Goal: Task Accomplishment & Management: Use online tool/utility

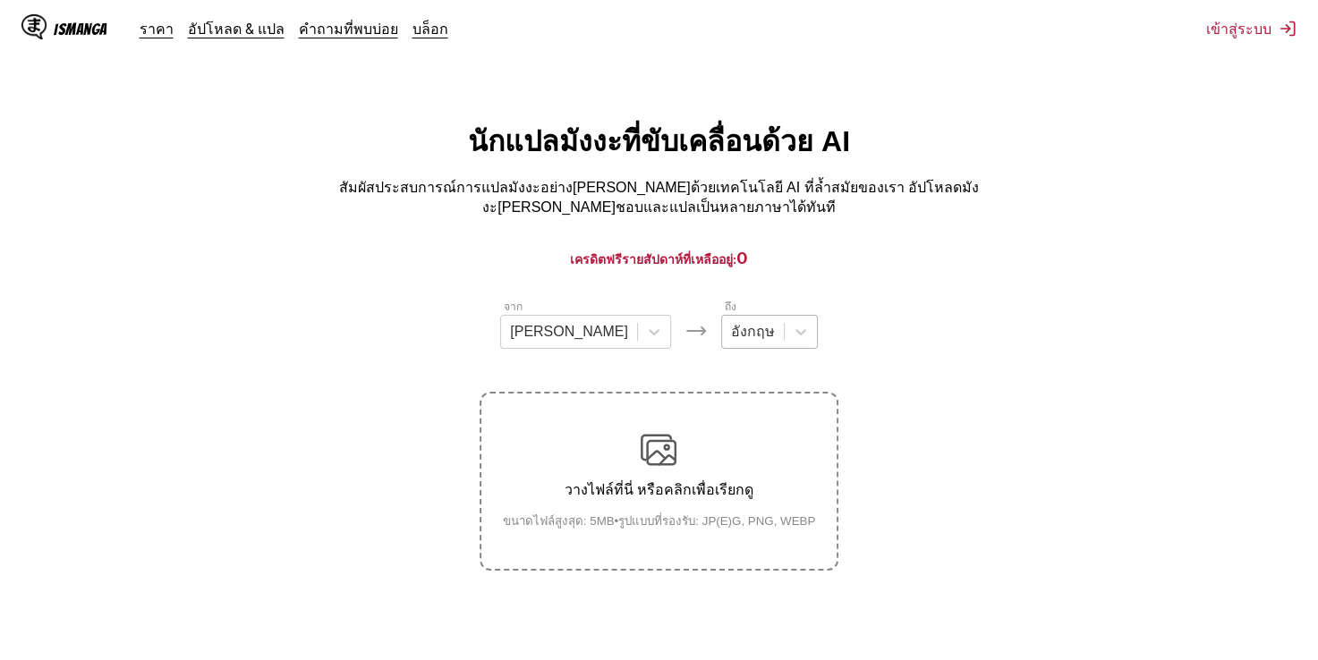
click at [731, 322] on div at bounding box center [753, 332] width 44 height 20
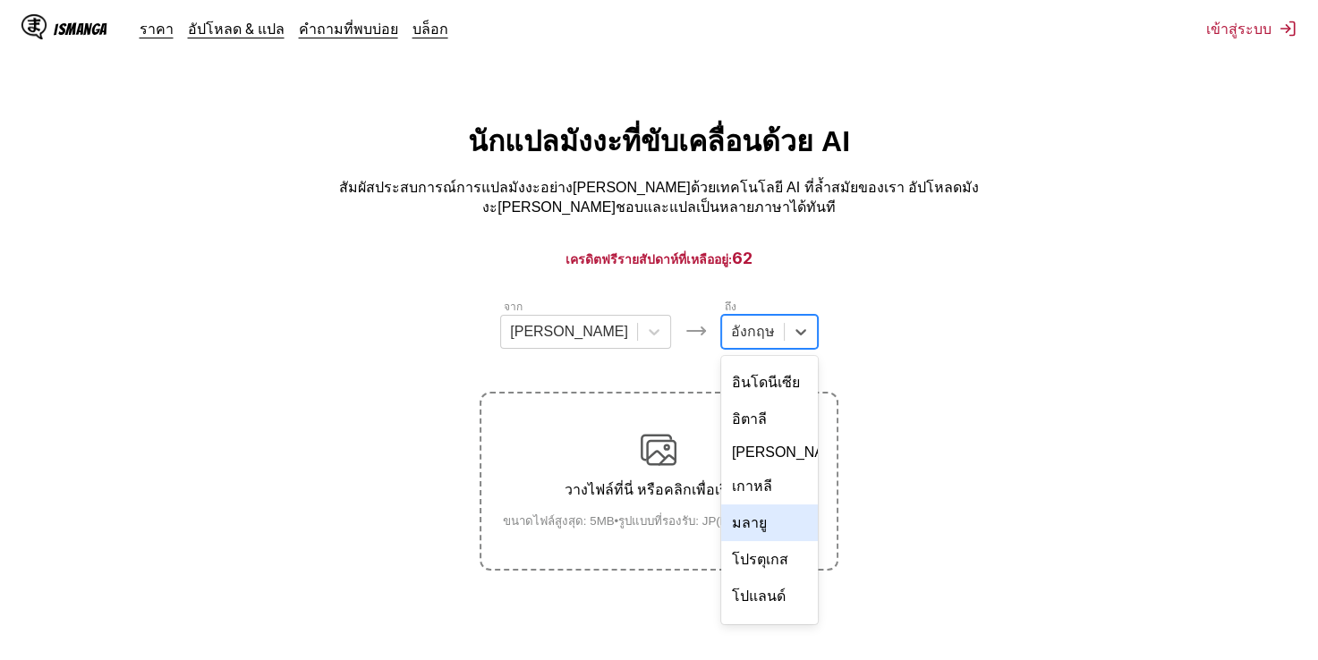
scroll to position [268, 0]
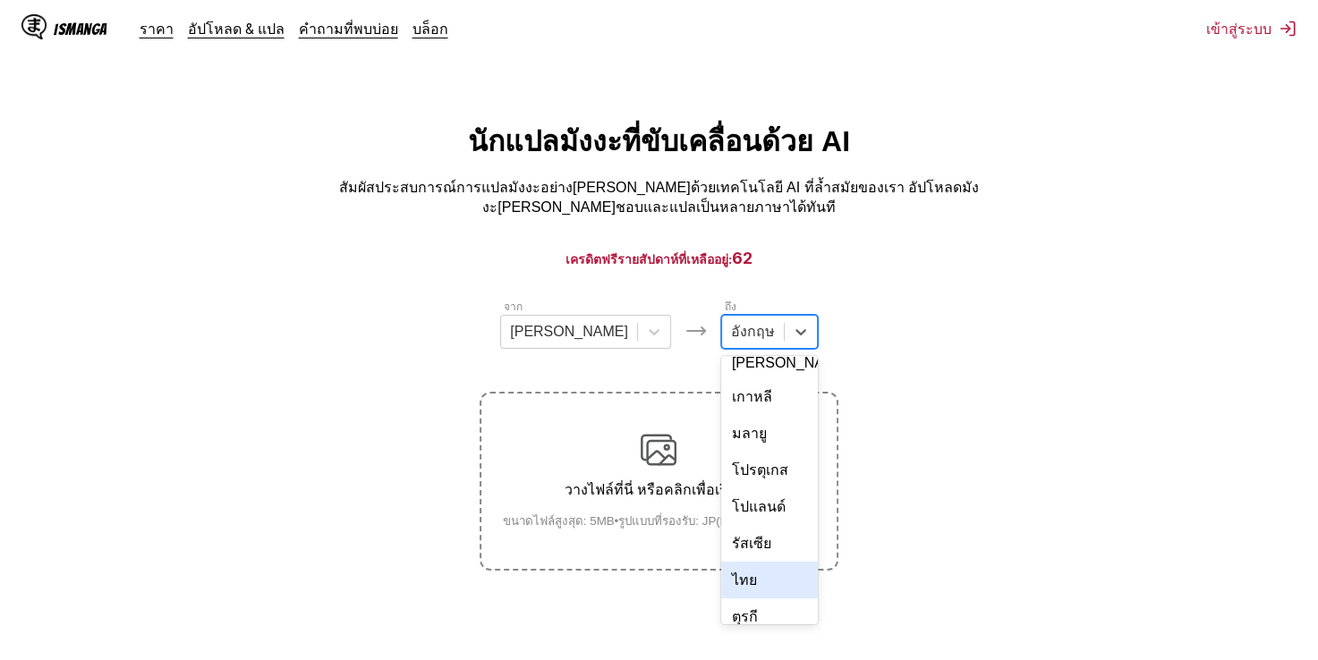
click at [721, 562] on div "ไทย" at bounding box center [769, 580] width 97 height 37
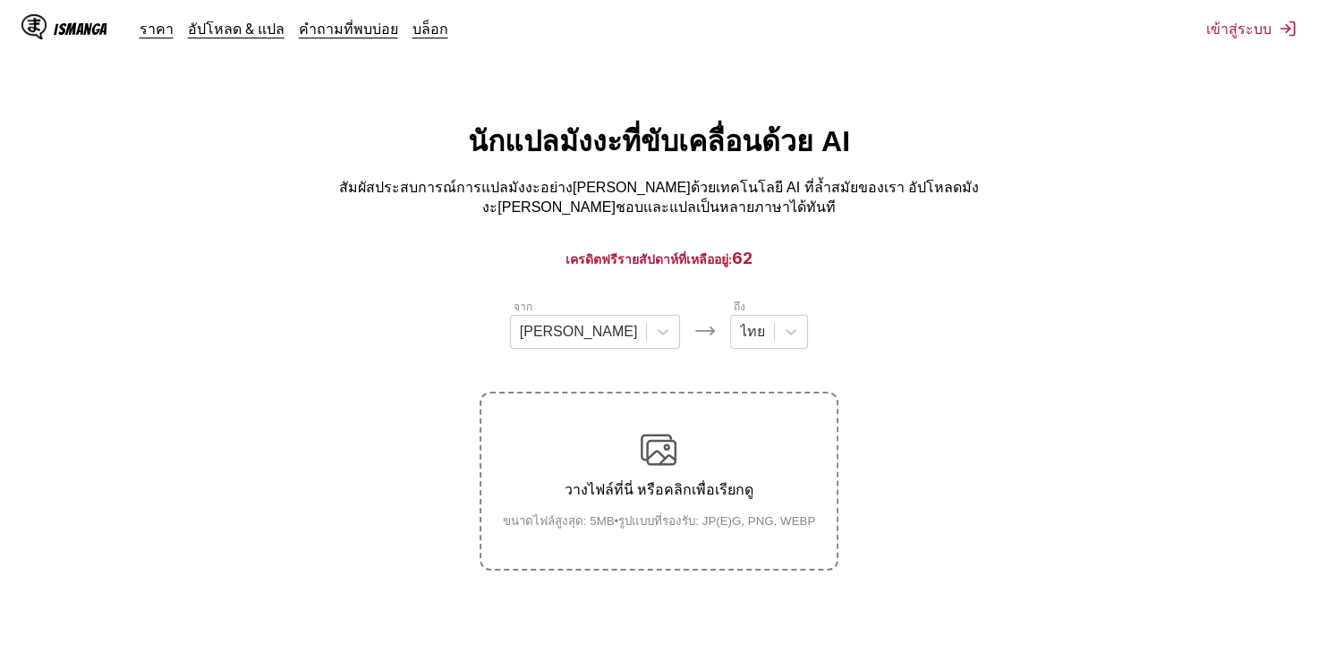
click at [702, 485] on p "วางไฟล์ที่นี่ หรือคลิกเพื่อเรียกดู" at bounding box center [660, 490] width 342 height 22
click at [0, 0] on input "วางไฟล์ที่นี่ หรือคลิกเพื่อเรียกดู ขนาดไฟล์สูงสุด: 5MB • รูปแบบที่รองรับ: JP(E)…" at bounding box center [0, 0] width 0 height 0
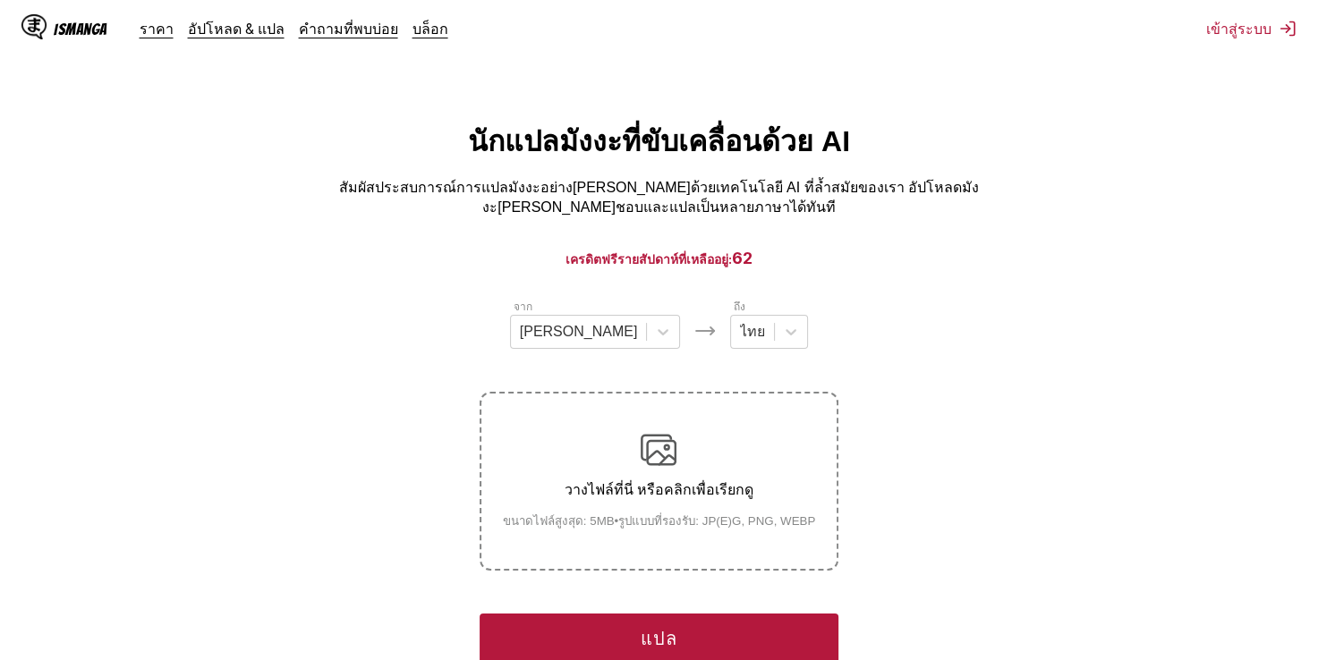
click at [655, 627] on button "แปล" at bounding box center [659, 639] width 358 height 50
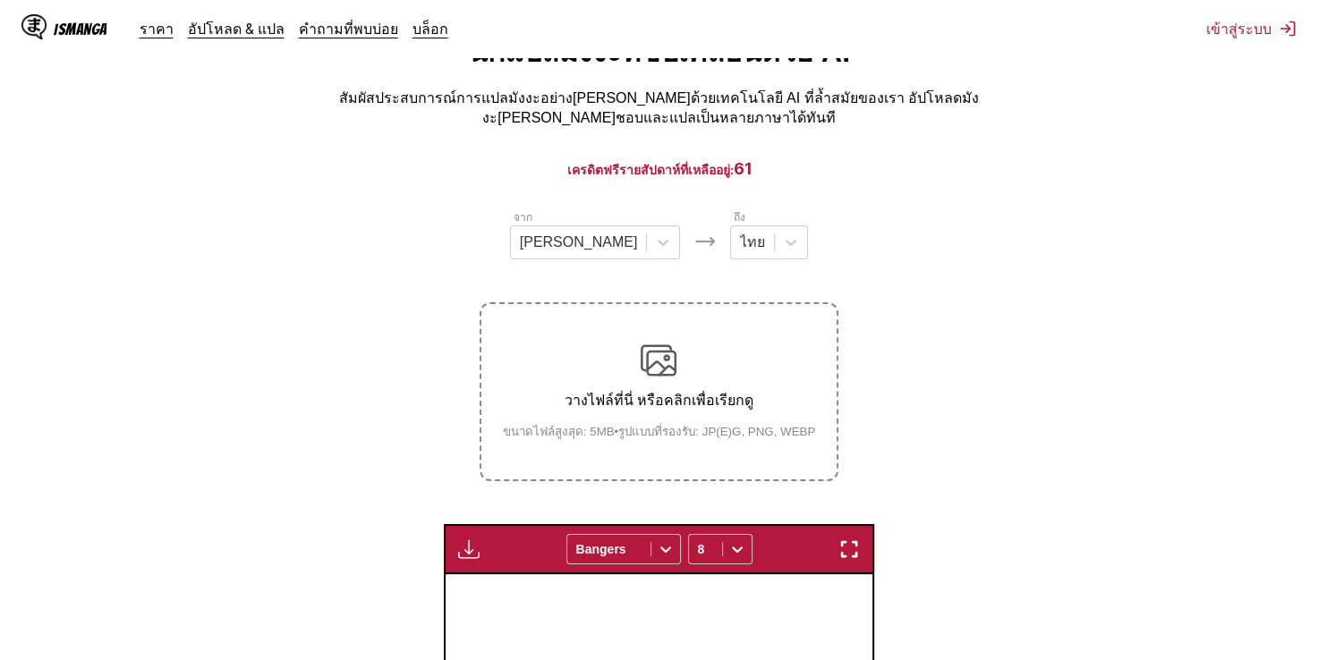
scroll to position [86, 0]
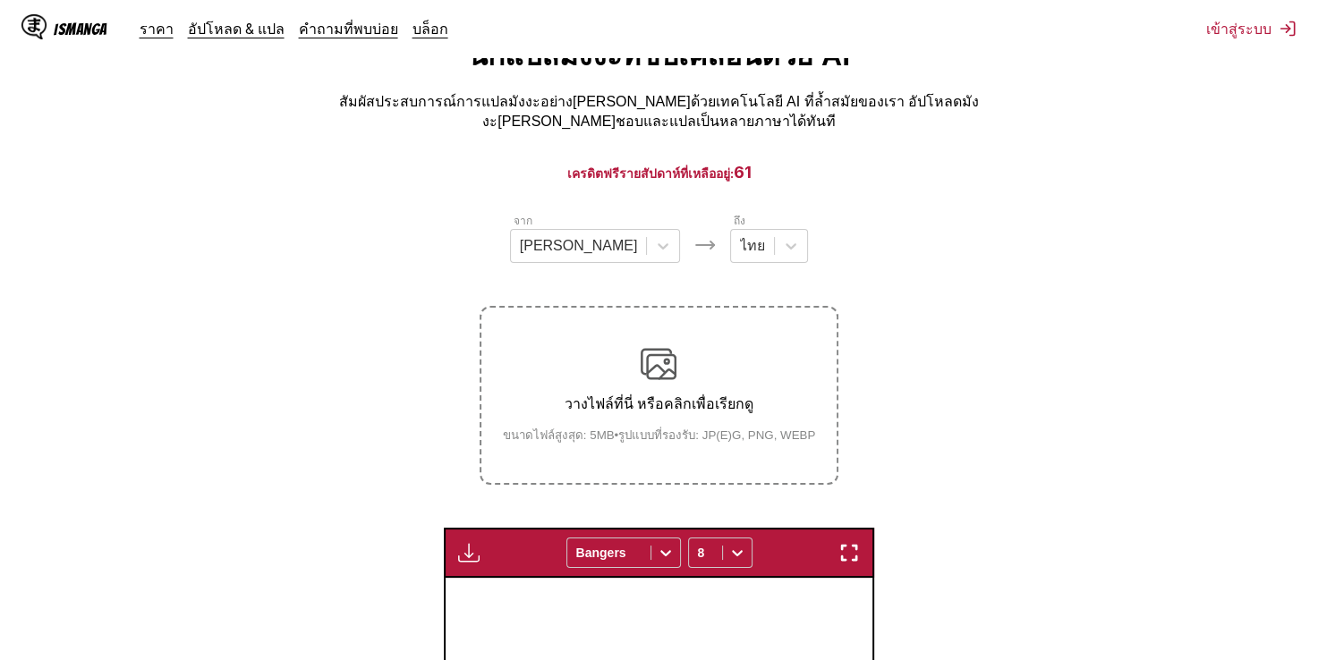
click at [629, 393] on p "วางไฟล์ที่นี่ หรือคลิกเพื่อเรียกดู" at bounding box center [660, 404] width 342 height 22
click at [0, 0] on input "วางไฟล์ที่นี่ หรือคลิกเพื่อเรียกดู ขนาดไฟล์สูงสุด: 5MB • รูปแบบที่รองรับ: JP(E)…" at bounding box center [0, 0] width 0 height 0
click at [652, 330] on label "วางไฟล์ที่นี่ หรือคลิกเพื่อเรียกดู ขนาดไฟล์สูงสุด: 5MB • รูปแบบที่รองรับ: JP(E)…" at bounding box center [658, 395] width 354 height 175
click at [0, 0] on input "วางไฟล์ที่นี่ หรือคลิกเพื่อเรียกดู ขนาดไฟล์สูงสุด: 5MB • รูปแบบที่รองรับ: JP(E)…" at bounding box center [0, 0] width 0 height 0
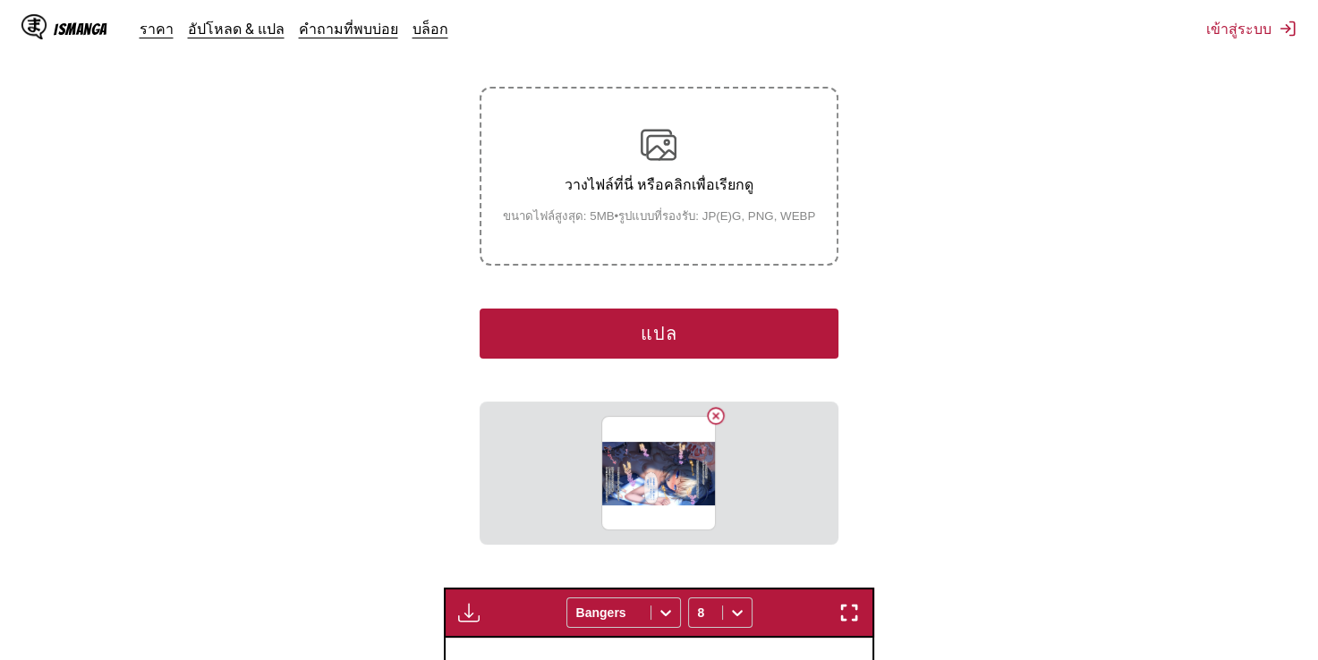
scroll to position [175, 0]
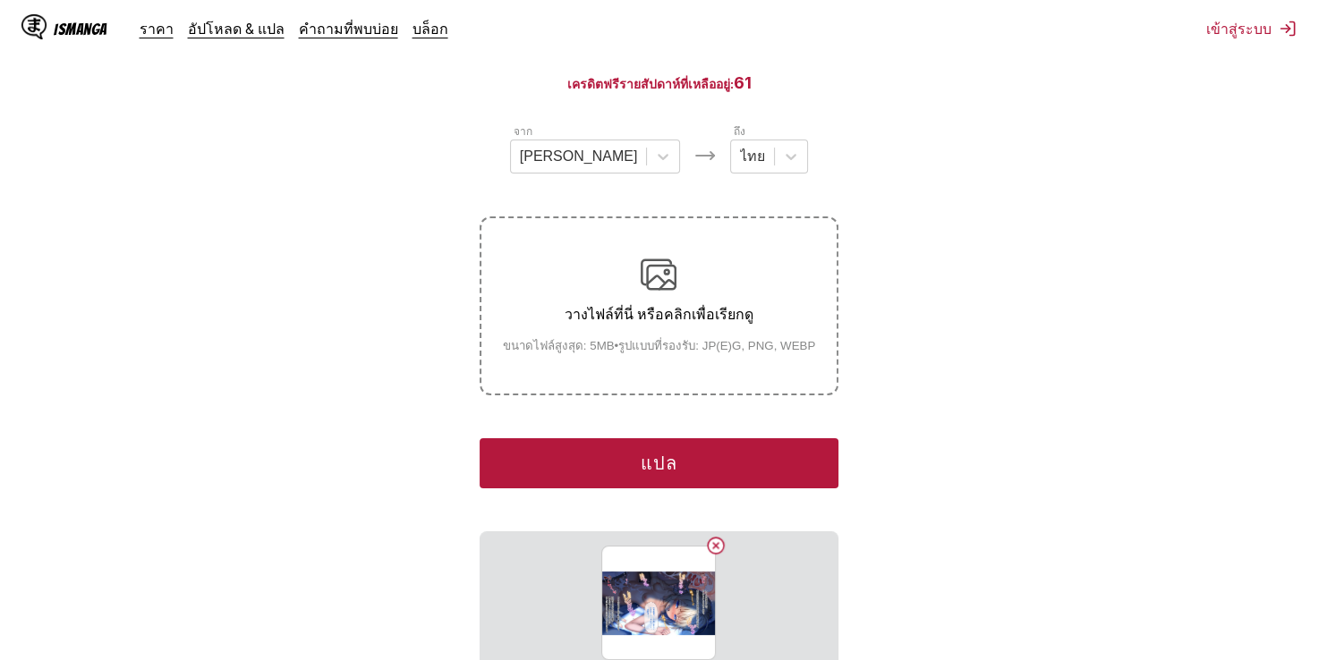
click at [673, 439] on button "แปล" at bounding box center [659, 464] width 358 height 50
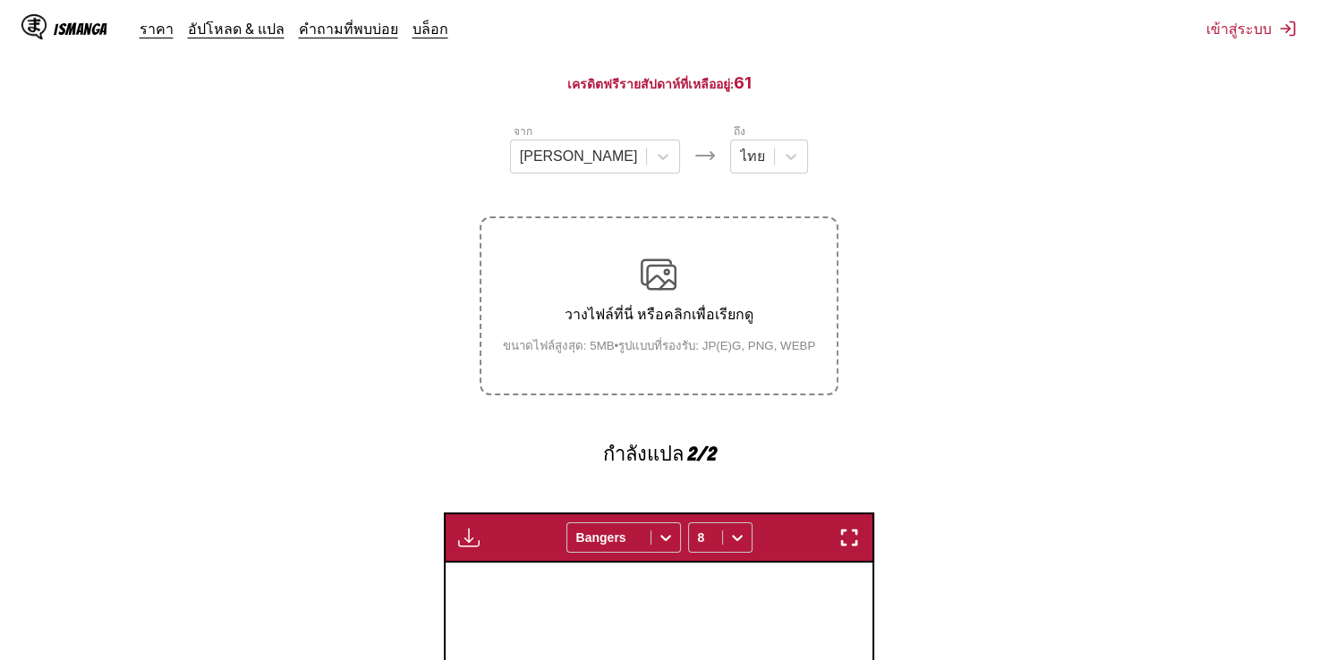
scroll to position [533, 0]
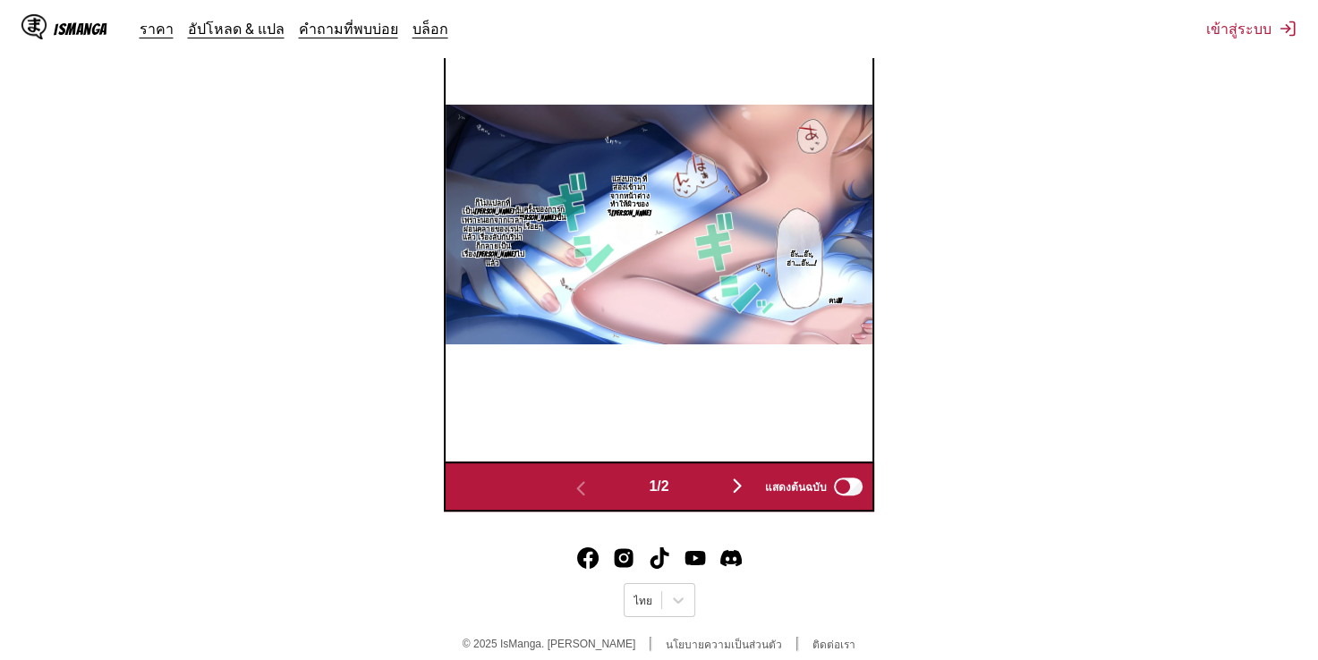
click at [747, 475] on img "button" at bounding box center [737, 485] width 21 height 21
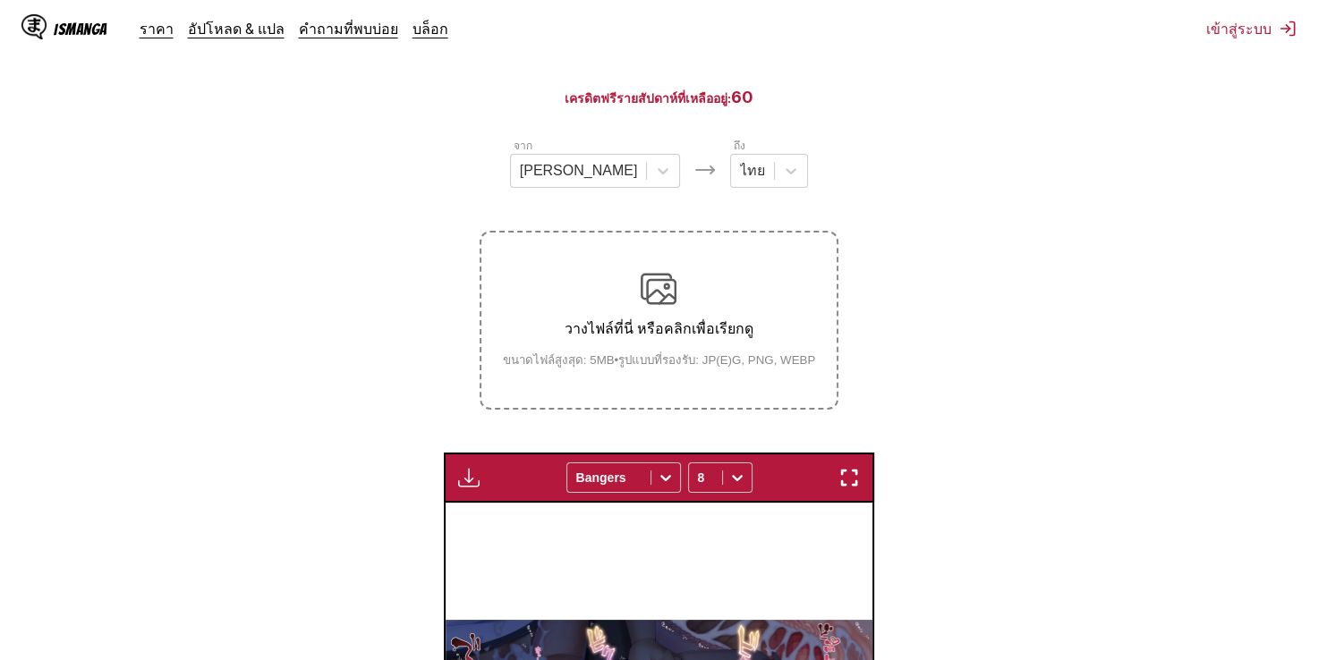
scroll to position [94, 0]
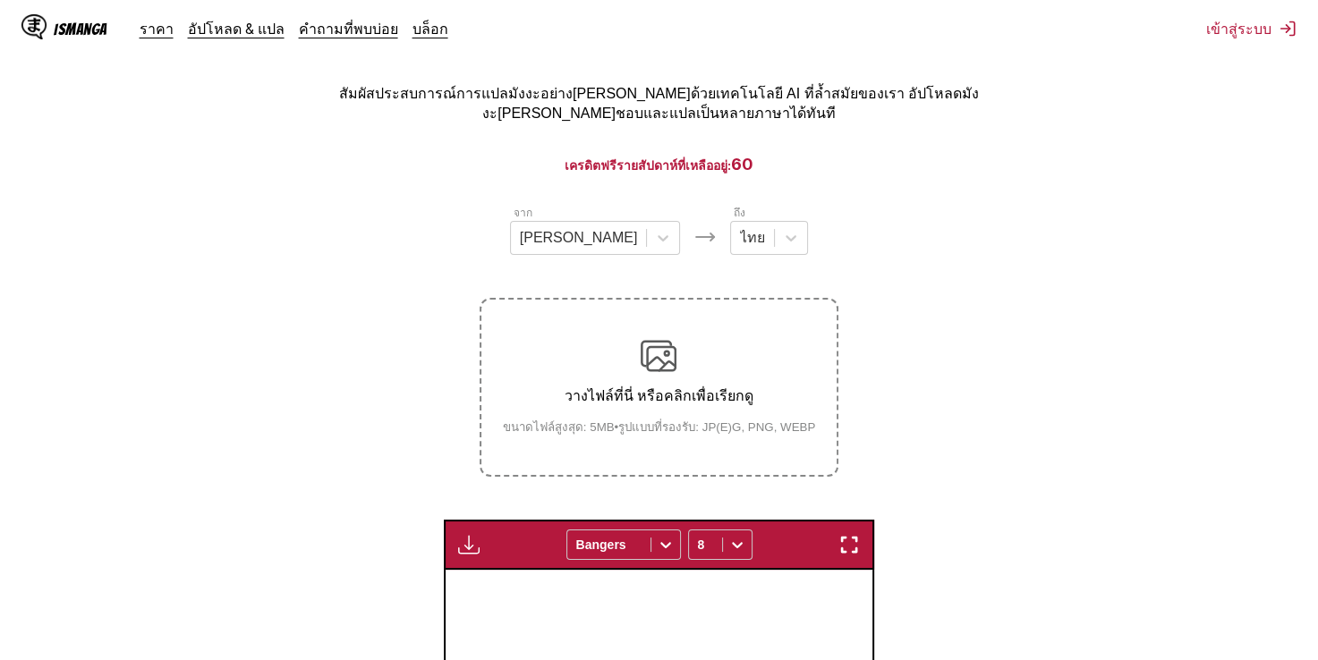
click at [661, 371] on div "วางไฟล์ที่นี่ หรือคลิกเพื่อเรียกดู ขนาดไฟล์สูงสุด: 5MB • รูปแบบที่รองรับ: JP(E)…" at bounding box center [660, 387] width 342 height 98
click at [0, 0] on input "วางไฟล์ที่นี่ หรือคลิกเพื่อเรียกดู ขนาดไฟล์สูงสุด: 5MB • รูปแบบที่รองรับ: JP(E)…" at bounding box center [0, 0] width 0 height 0
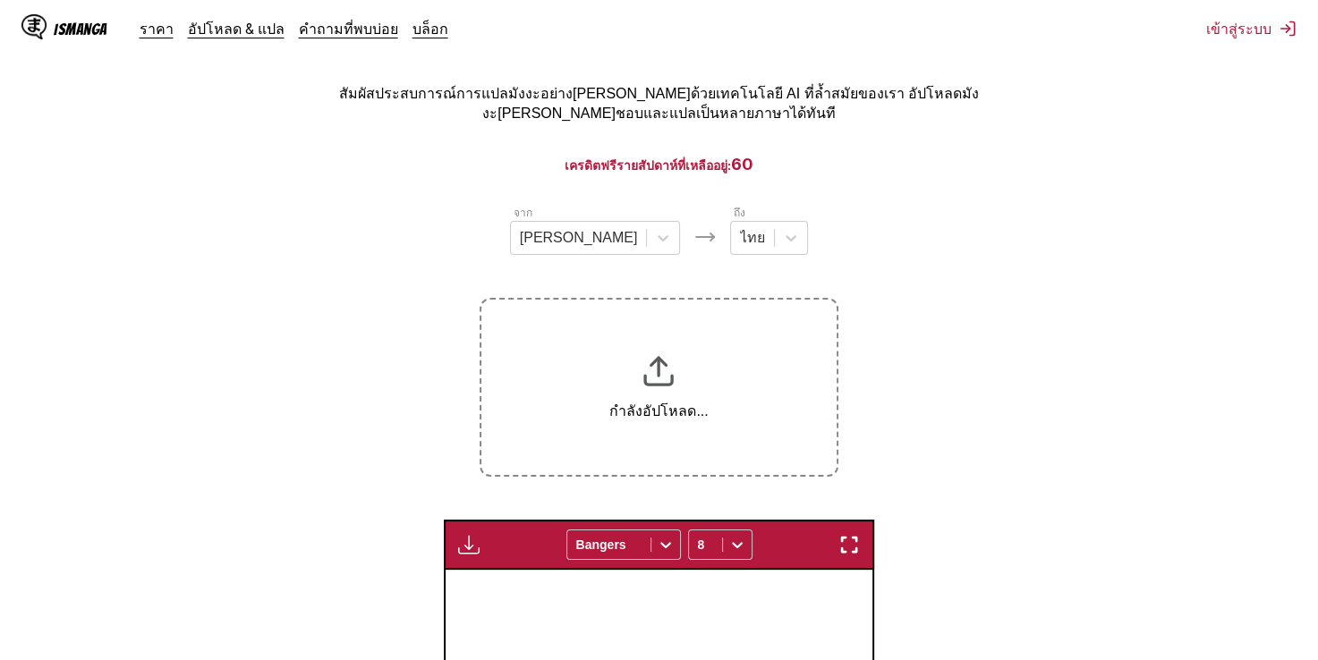
scroll to position [273, 0]
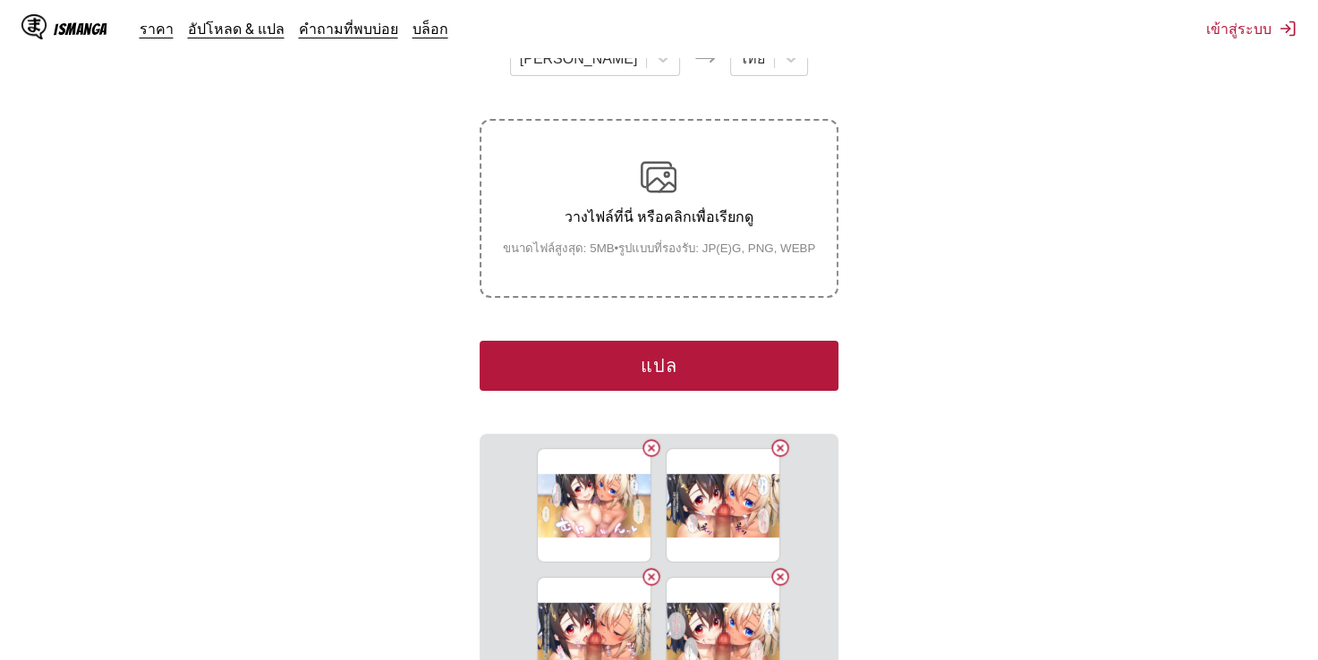
click at [664, 341] on button "แปล" at bounding box center [659, 366] width 358 height 50
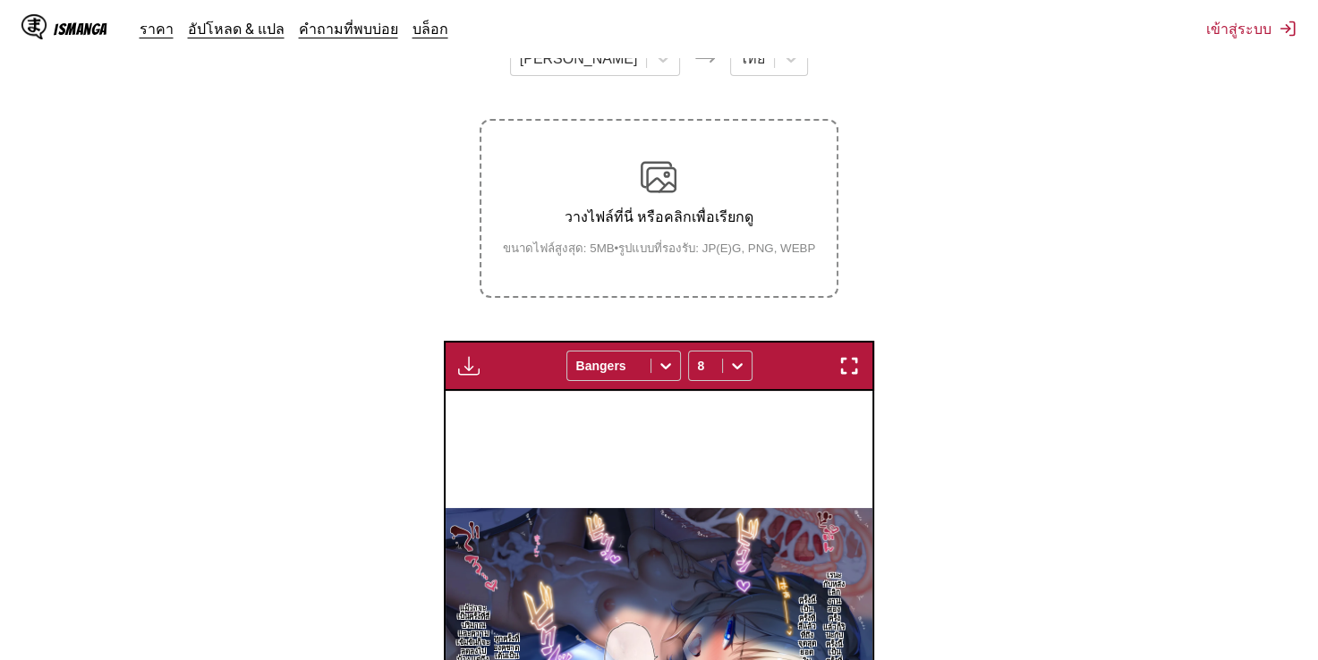
scroll to position [631, 0]
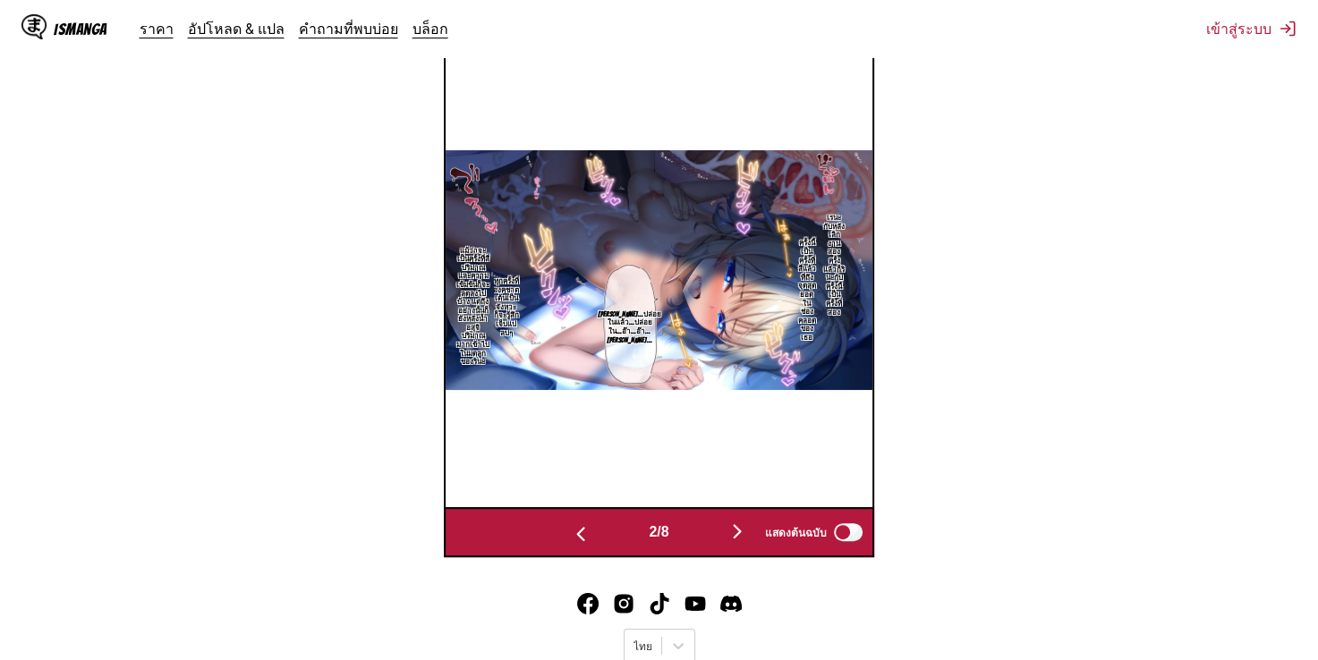
click at [737, 526] on img "button" at bounding box center [737, 531] width 21 height 21
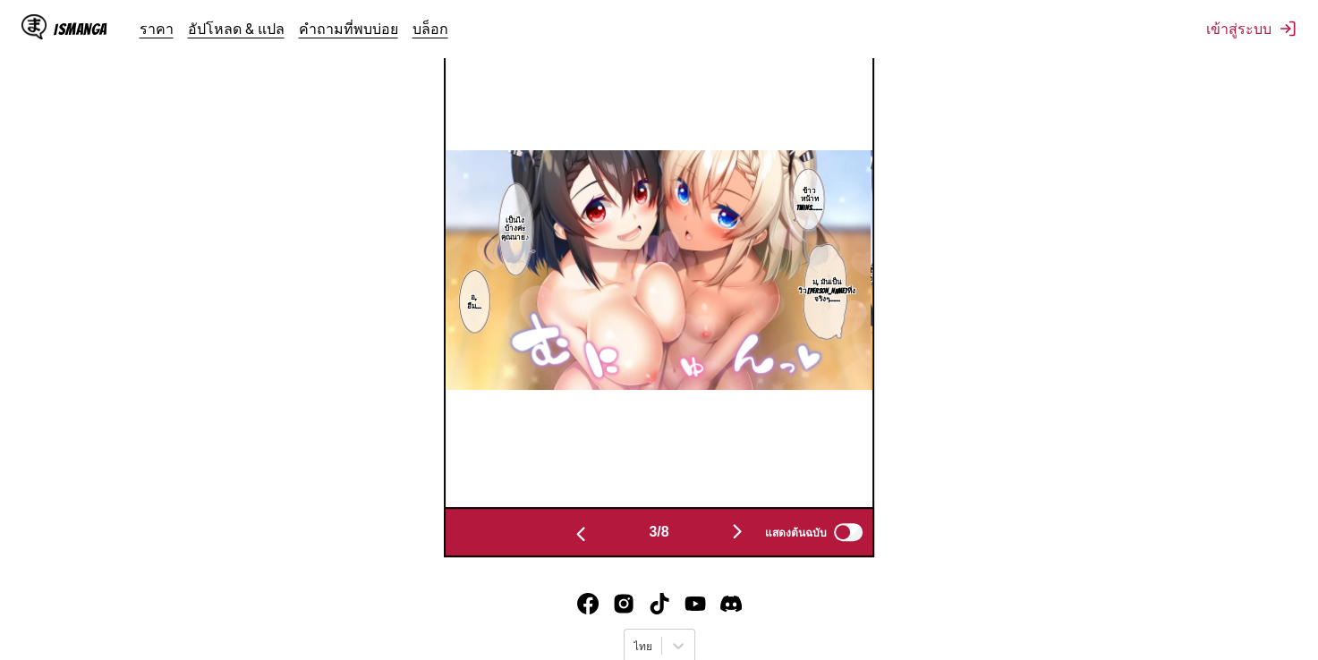
click at [737, 526] on img "button" at bounding box center [737, 531] width 21 height 21
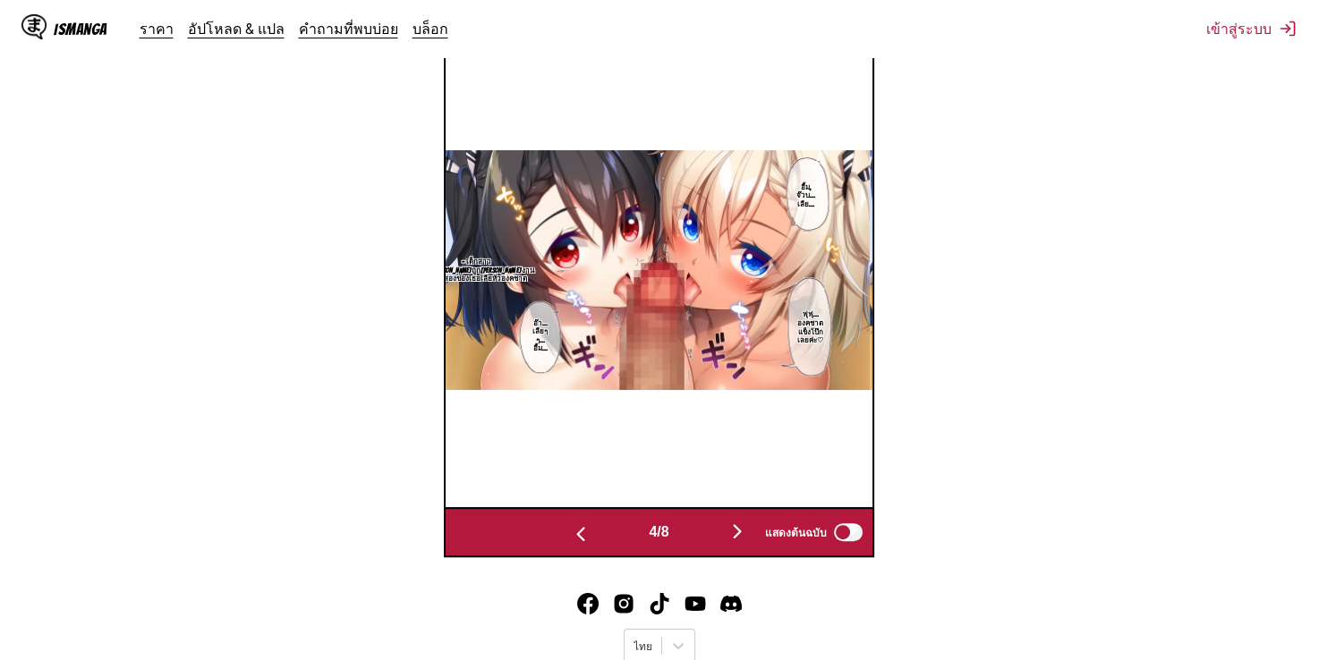
click at [727, 521] on button "button" at bounding box center [737, 533] width 107 height 26
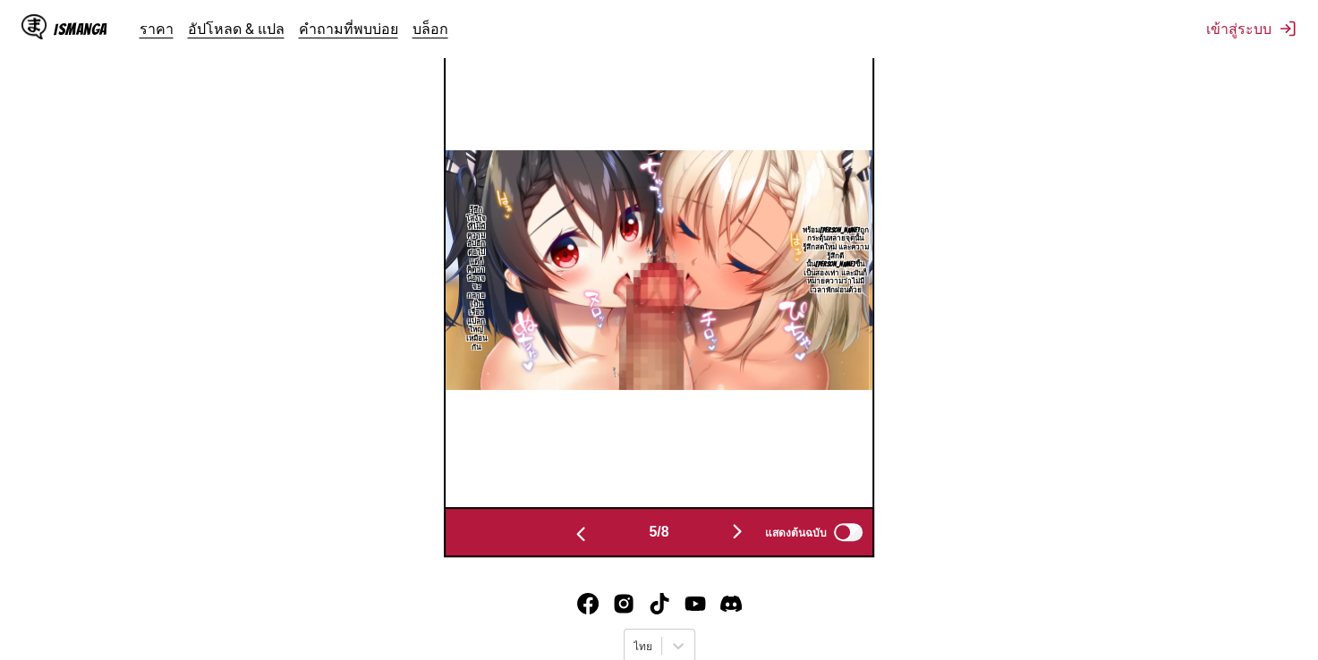
click at [733, 521] on img "button" at bounding box center [737, 531] width 21 height 21
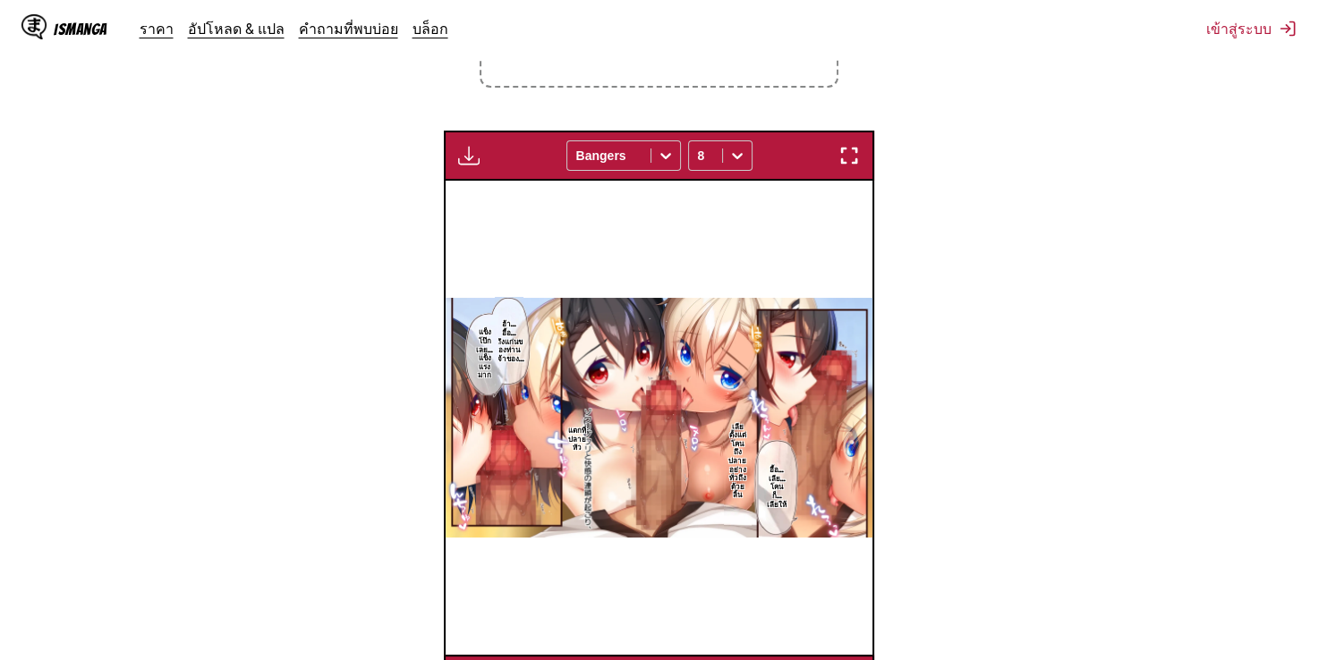
scroll to position [273, 0]
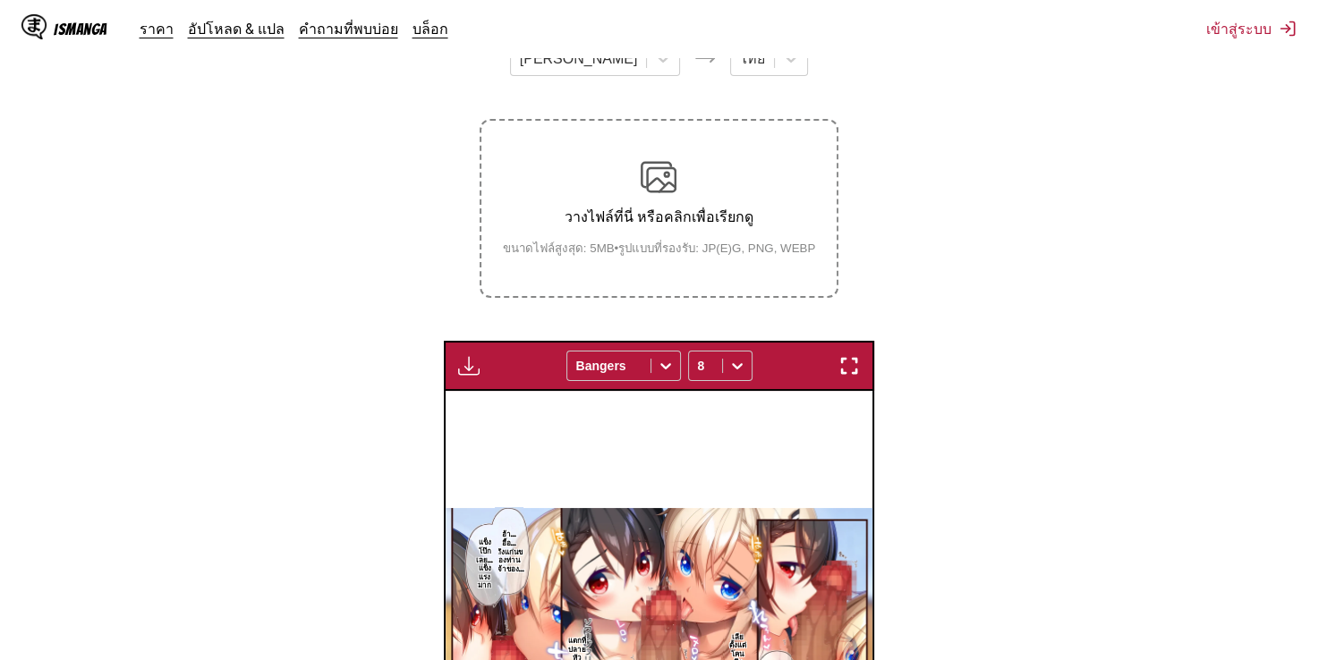
click at [684, 239] on small "ขนาดไฟล์สูงสุด: 5MB • รูปแบบที่รองรับ: JP(E)G, PNG, WEBP" at bounding box center [660, 248] width 342 height 19
click at [0, 0] on input "วางไฟล์ที่นี่ หรือคลิกเพื่อเรียกดู ขนาดไฟล์สูงสุด: 5MB • รูปแบบที่รองรับ: JP(E)…" at bounding box center [0, 0] width 0 height 0
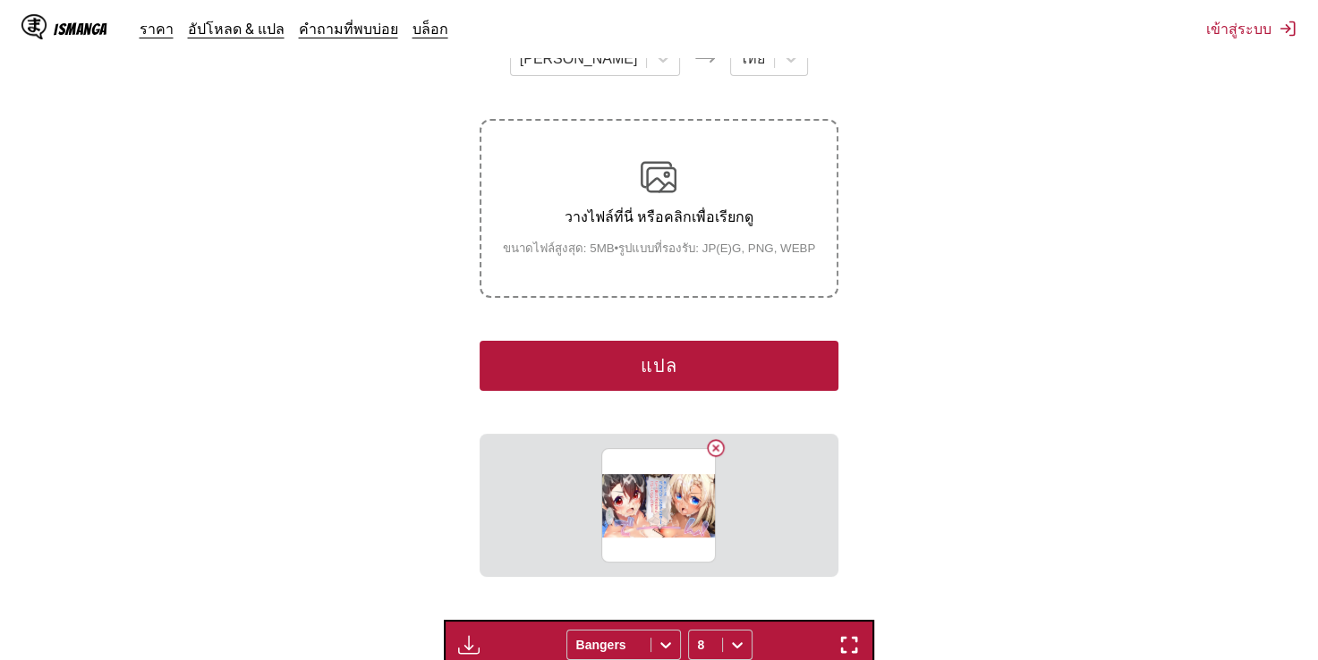
click at [654, 348] on button "แปล" at bounding box center [659, 366] width 358 height 50
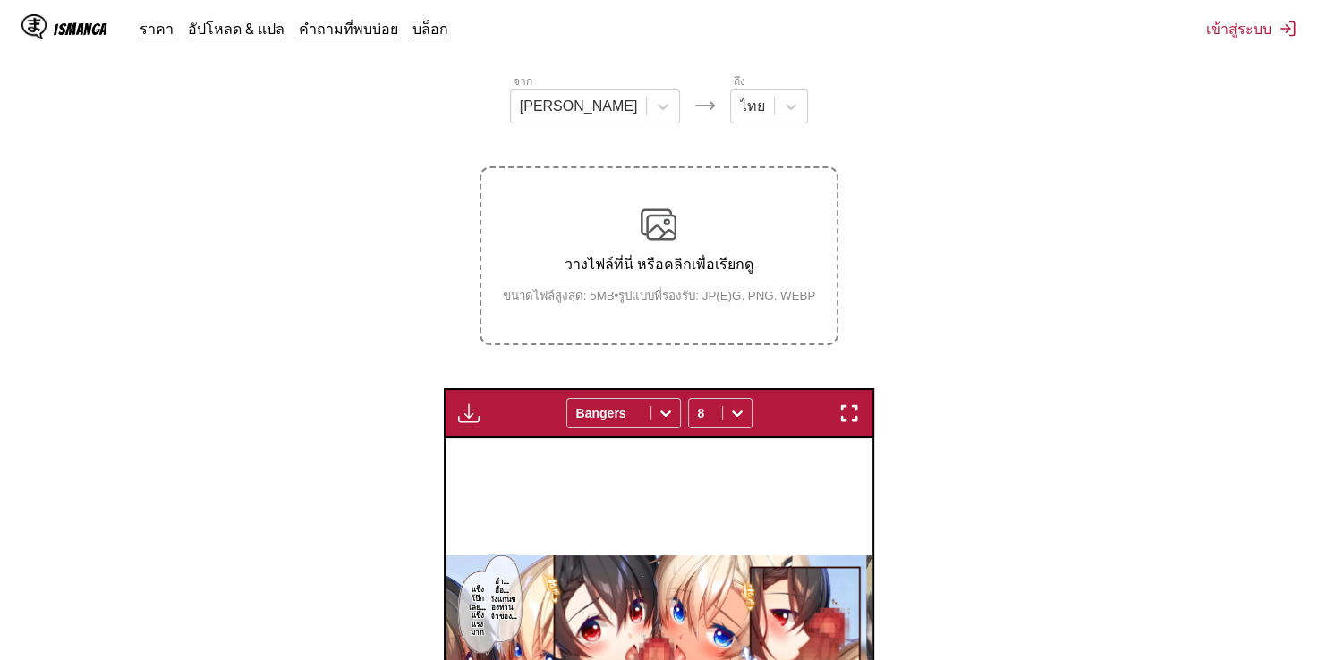
scroll to position [452, 0]
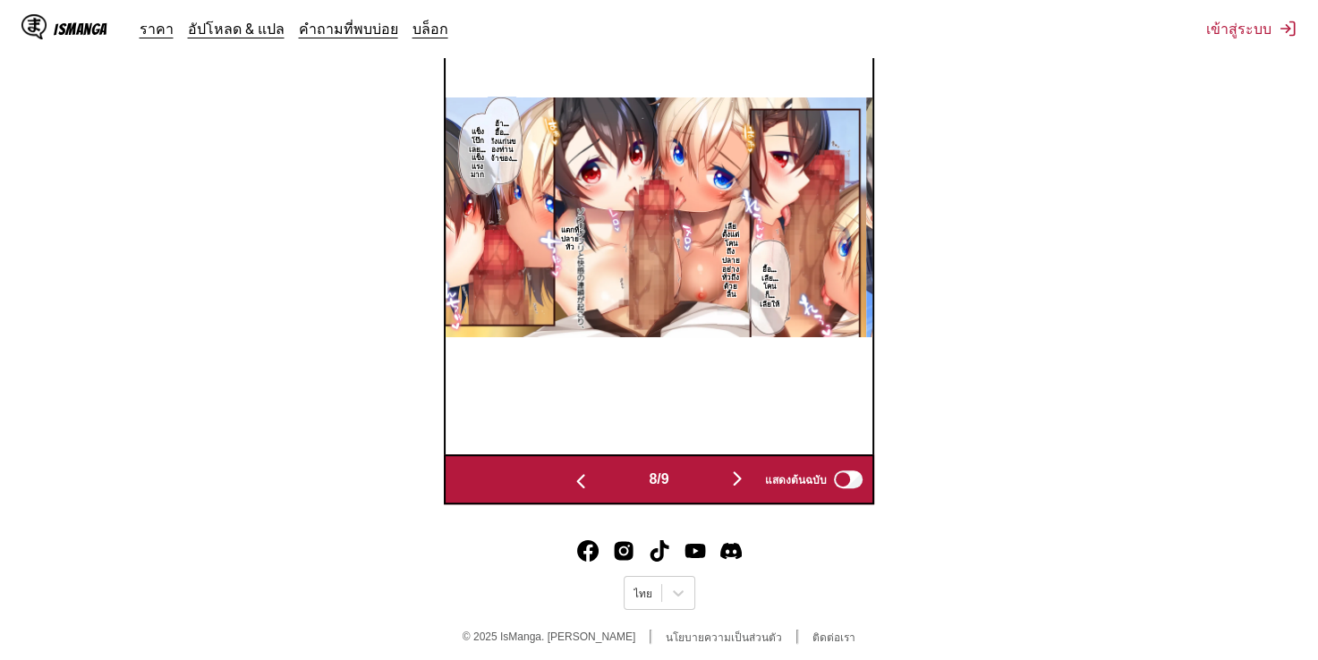
click at [747, 468] on img "button" at bounding box center [737, 478] width 21 height 21
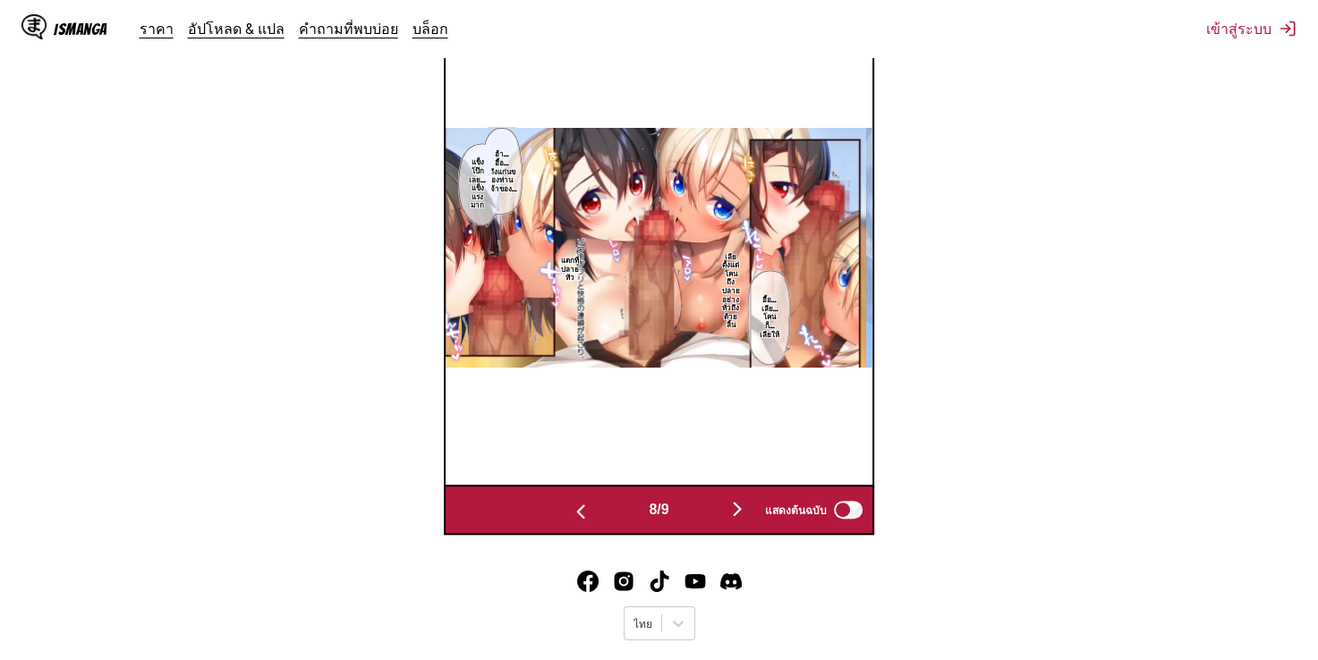
click at [866, 463] on div "อัตสึตะไม่มีอวัยวะเพศชาย[PERSON_NAME]นะ...! แต่ท่านเจ้าของมีอวัยวะเพศชายได้...!…" at bounding box center [1080, 247] width 428 height 473
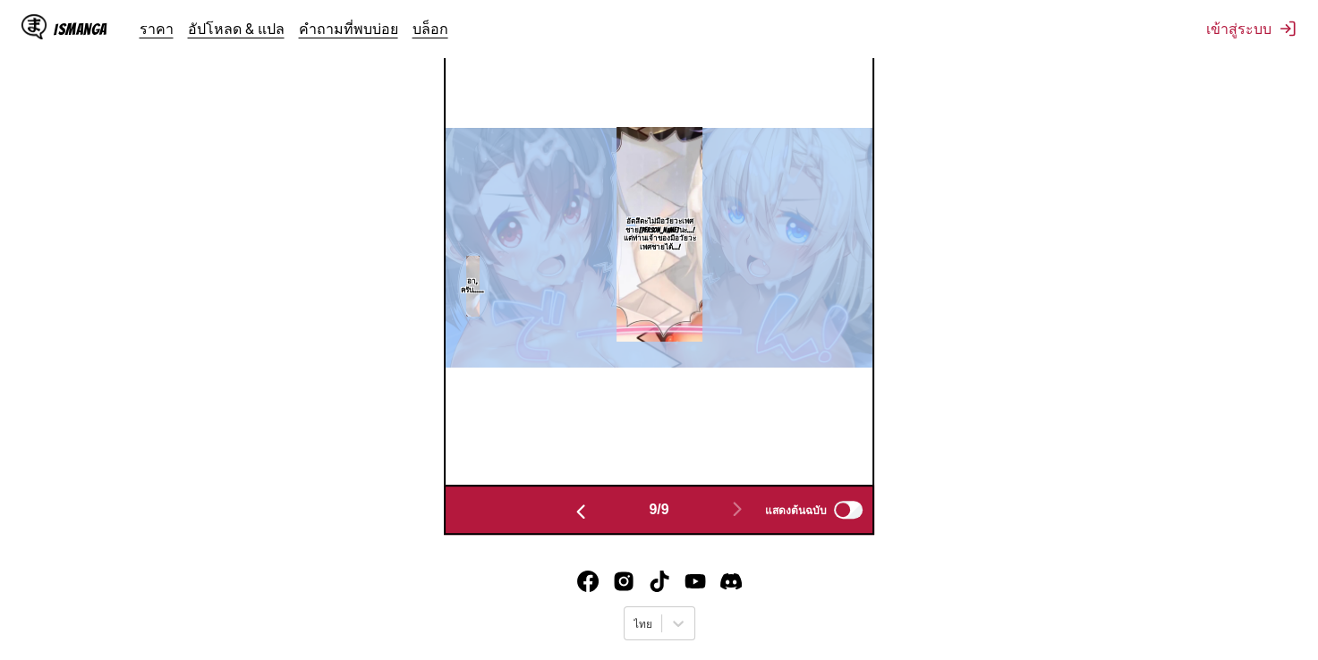
drag, startPoint x: 747, startPoint y: 463, endPoint x: 988, endPoint y: 255, distance: 317.9
click at [988, 255] on section "จาก [PERSON_NAME] ถึง ไทย วางไฟล์ที่นี่ หรือคลิกเพื่อเรียกดู ขนาดไฟล์สูงสุด: 5M…" at bounding box center [659, 90] width 1290 height 890
click at [804, 232] on img at bounding box center [660, 248] width 428 height 241
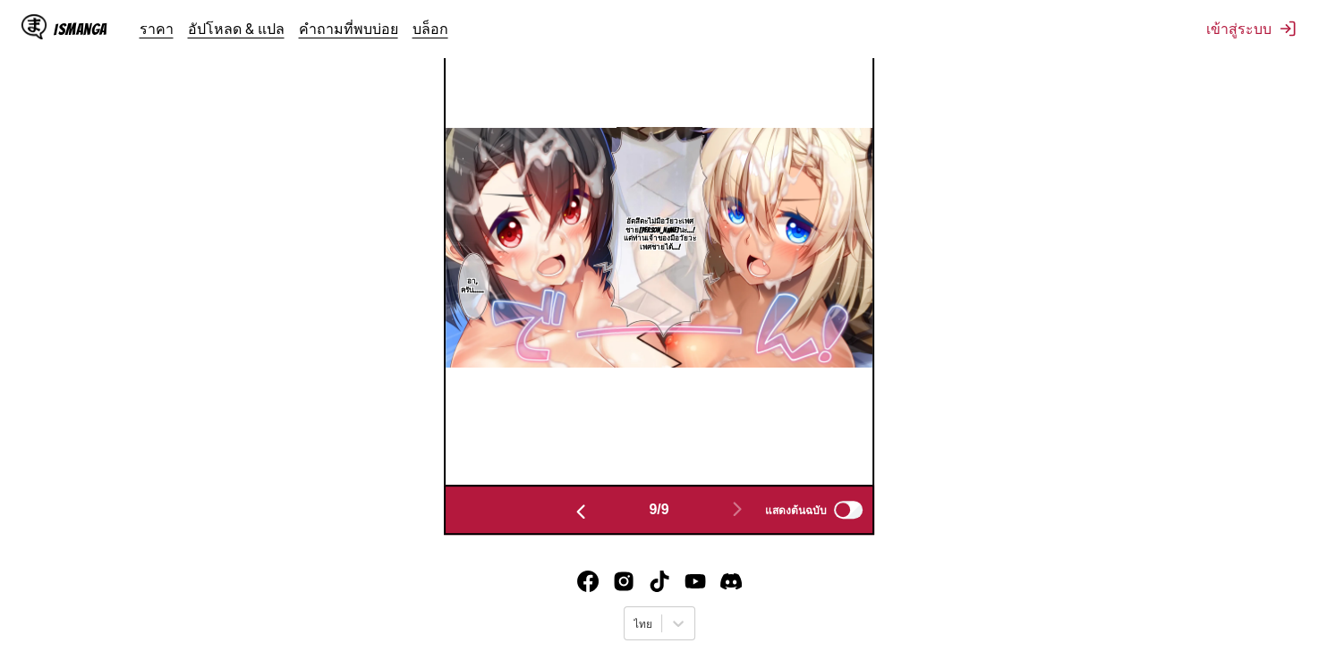
click at [658, 50] on div "IsManga ราคา อัปโหลด & แปล คำถามที่พบบ่อย บล็อก เข้าสู่ระบบ ราคา อัปโหลด & แปล …" at bounding box center [659, 28] width 1318 height 57
